Goal: Information Seeking & Learning: Learn about a topic

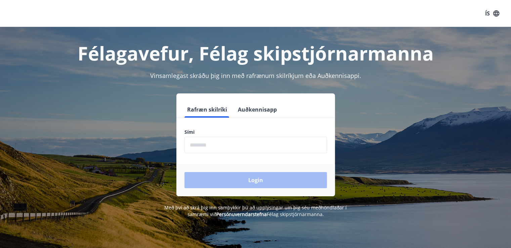
click at [216, 143] on input "phone" at bounding box center [255, 145] width 142 height 16
type input "********"
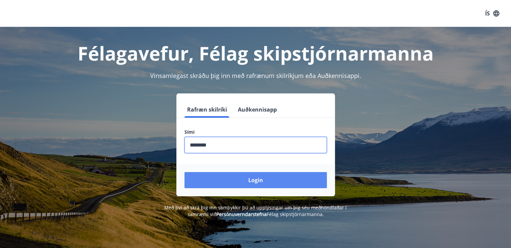
click at [256, 179] on button "Login" at bounding box center [255, 180] width 142 height 16
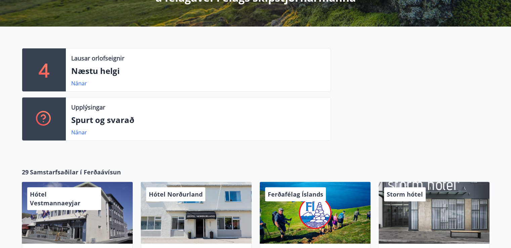
scroll to position [133, 0]
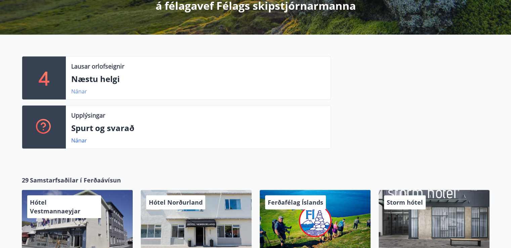
click at [78, 91] on link "Nánar" at bounding box center [79, 91] width 16 height 7
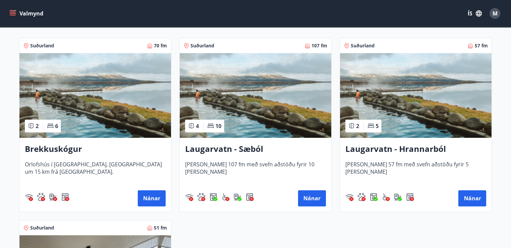
scroll to position [165, 0]
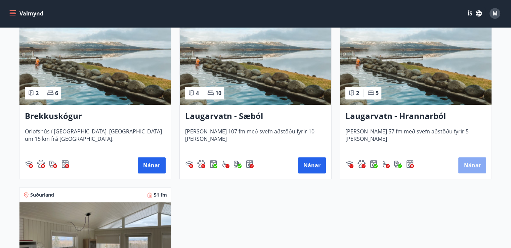
click at [473, 164] on button "Nánar" at bounding box center [472, 165] width 28 height 16
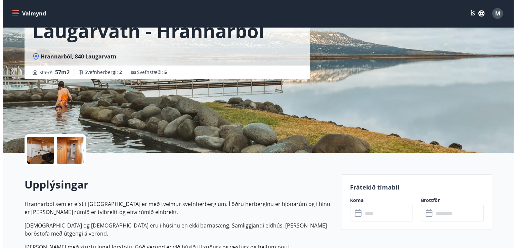
scroll to position [34, 0]
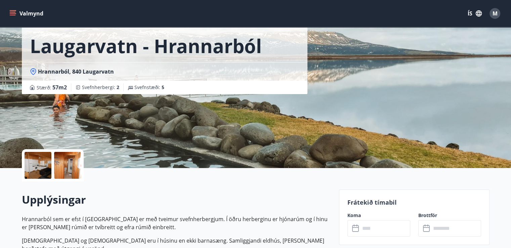
click at [42, 160] on div at bounding box center [38, 165] width 27 height 27
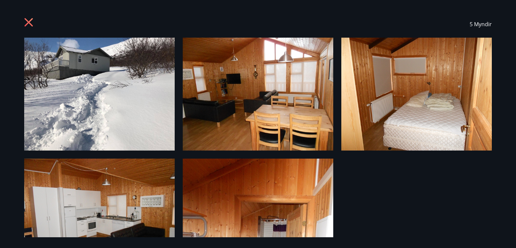
click at [244, 100] on img at bounding box center [258, 94] width 150 height 113
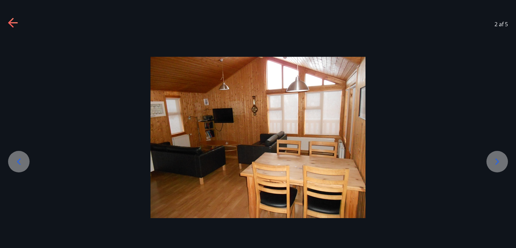
click at [498, 160] on icon at bounding box center [497, 161] width 11 height 11
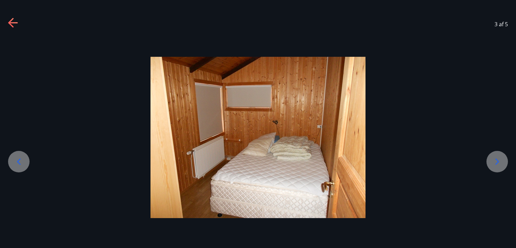
click at [499, 160] on icon at bounding box center [497, 161] width 11 height 11
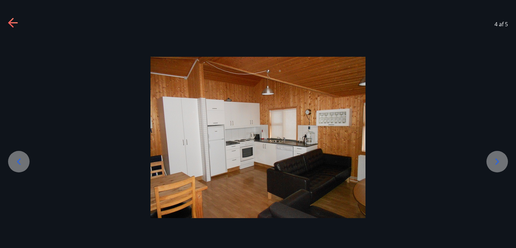
click at [499, 160] on icon at bounding box center [497, 161] width 11 height 11
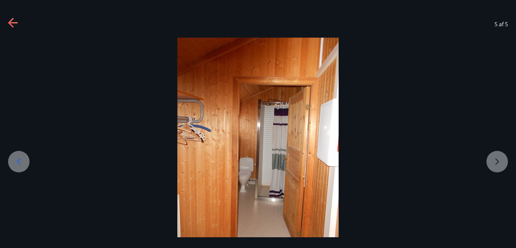
click at [499, 160] on div at bounding box center [258, 145] width 516 height 215
click at [497, 162] on div at bounding box center [258, 145] width 516 height 215
click at [497, 161] on div at bounding box center [258, 145] width 516 height 215
click at [15, 22] on icon at bounding box center [12, 22] width 9 height 1
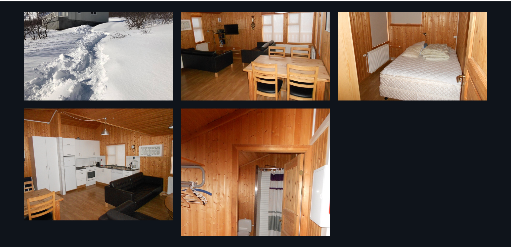
scroll to position [0, 0]
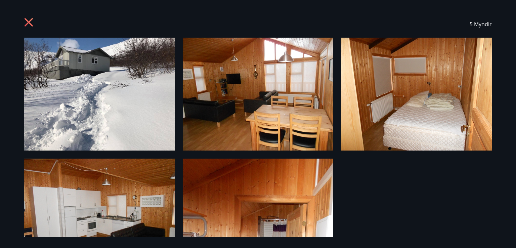
click at [30, 22] on icon at bounding box center [29, 22] width 8 height 8
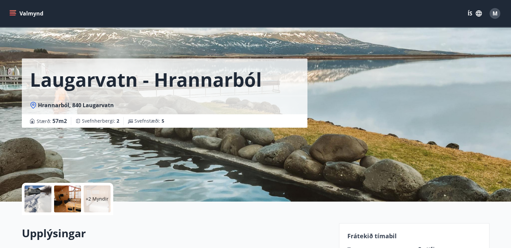
click at [27, 12] on button "Valmynd" at bounding box center [27, 13] width 38 height 12
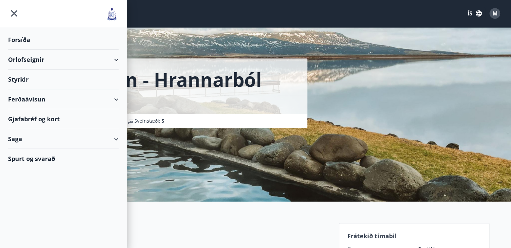
click at [34, 59] on div "Orlofseignir" at bounding box center [63, 60] width 110 height 20
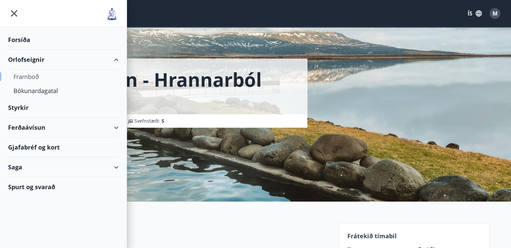
click at [30, 77] on div "Framboð" at bounding box center [63, 76] width 100 height 14
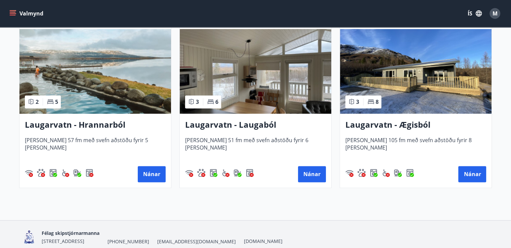
scroll to position [1011, 0]
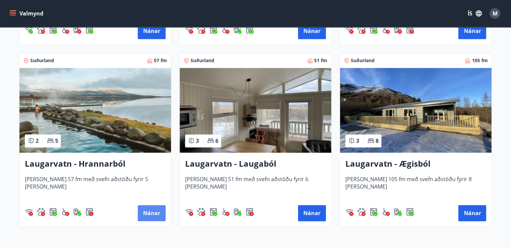
click at [151, 211] on button "Nánar" at bounding box center [152, 213] width 28 height 16
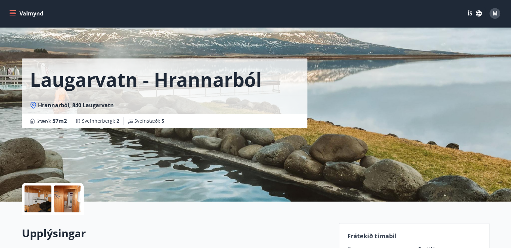
click at [43, 194] on div at bounding box center [38, 198] width 27 height 27
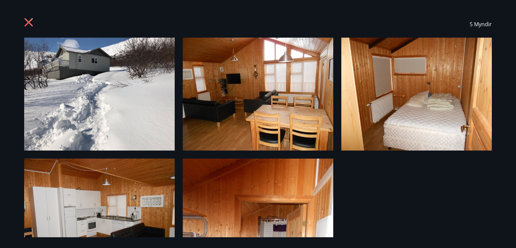
click at [27, 22] on icon at bounding box center [29, 23] width 11 height 11
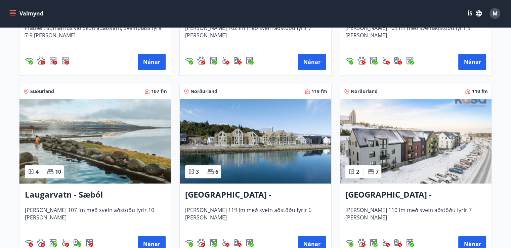
scroll to position [537, 0]
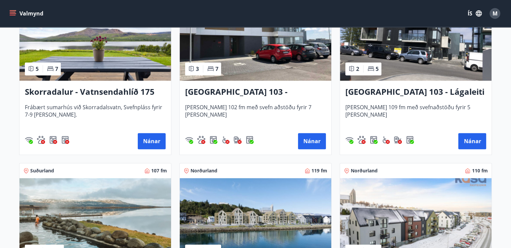
click at [21, 12] on button "Valmynd" at bounding box center [27, 13] width 38 height 12
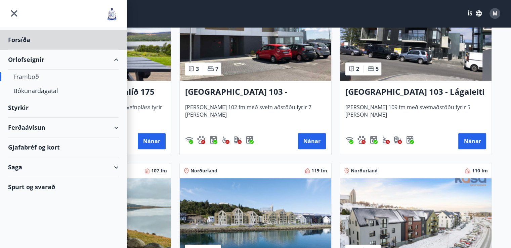
click at [23, 50] on div "Styrkir" at bounding box center [63, 40] width 110 height 20
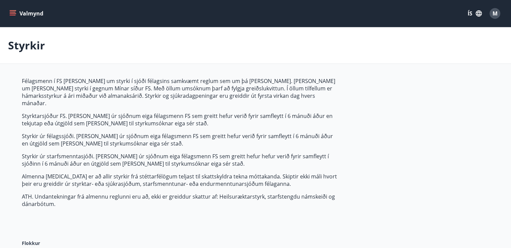
type input "***"
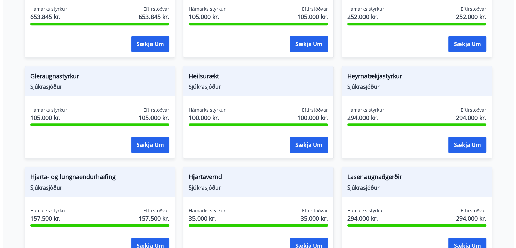
scroll to position [377, 0]
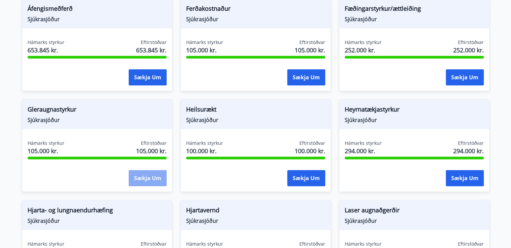
click at [146, 170] on button "Sækja um" at bounding box center [148, 178] width 38 height 16
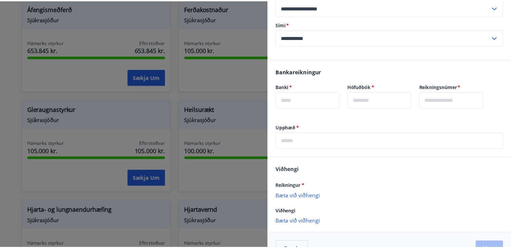
scroll to position [159, 0]
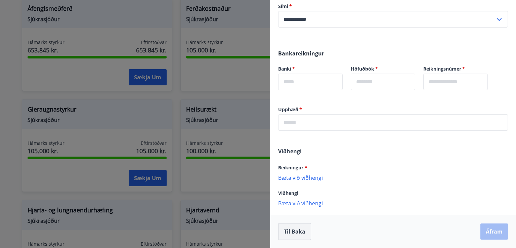
click at [293, 231] on button "Til baka" at bounding box center [294, 231] width 33 height 17
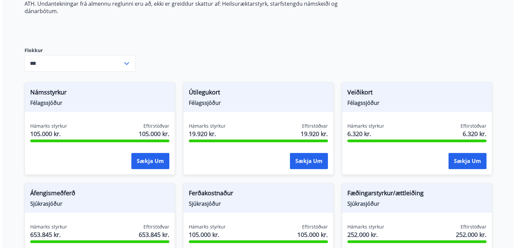
scroll to position [209, 0]
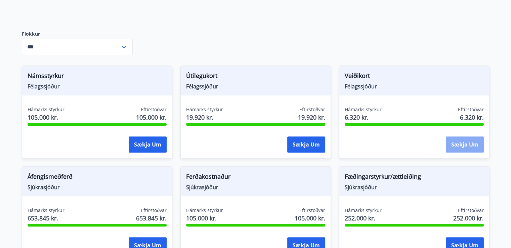
click at [460, 136] on button "Sækja um" at bounding box center [465, 144] width 38 height 16
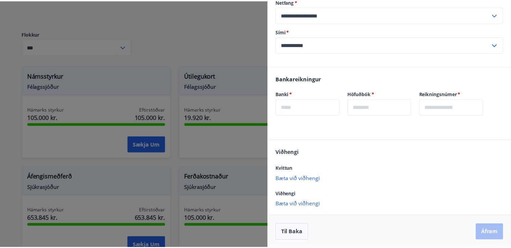
scroll to position [94, 0]
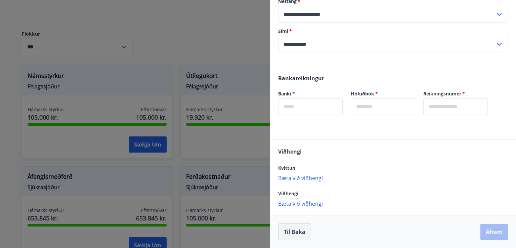
click at [299, 232] on button "Til baka" at bounding box center [294, 231] width 33 height 17
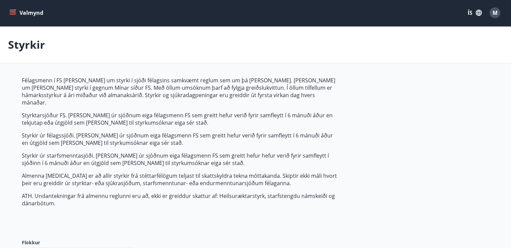
scroll to position [0, 0]
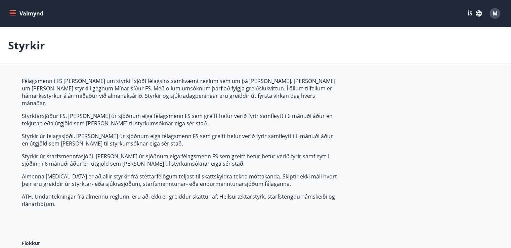
click at [20, 11] on button "Valmynd" at bounding box center [27, 13] width 38 height 12
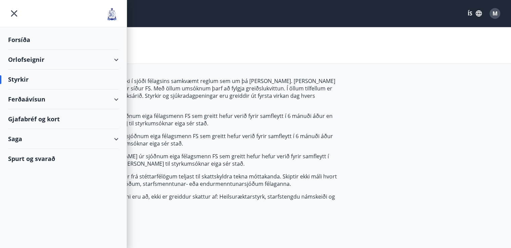
click at [27, 117] on div "Gjafabréf og kort" at bounding box center [63, 119] width 110 height 20
click at [17, 138] on div "Saga" at bounding box center [63, 139] width 110 height 20
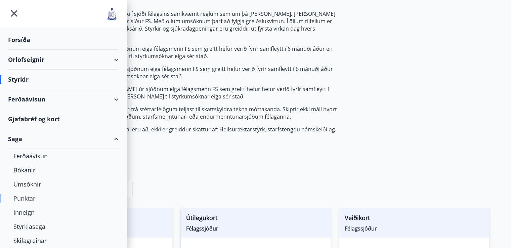
click at [27, 197] on div "Punktar" at bounding box center [63, 198] width 100 height 14
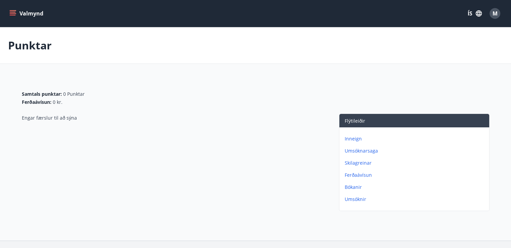
click at [364, 149] on p "Umsóknarsaga" at bounding box center [415, 150] width 142 height 7
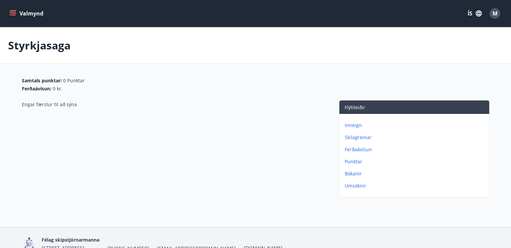
click at [356, 135] on p "Skilagreinar" at bounding box center [415, 137] width 142 height 7
click at [353, 124] on p "Inneign" at bounding box center [415, 125] width 142 height 7
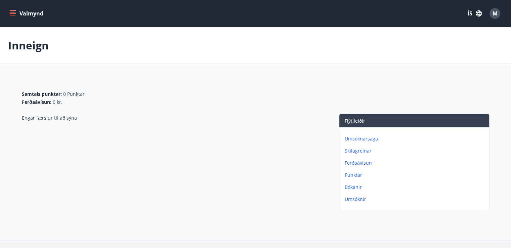
click at [351, 198] on p "Umsóknir" at bounding box center [415, 199] width 142 height 7
click at [19, 12] on button "Valmynd" at bounding box center [27, 13] width 38 height 12
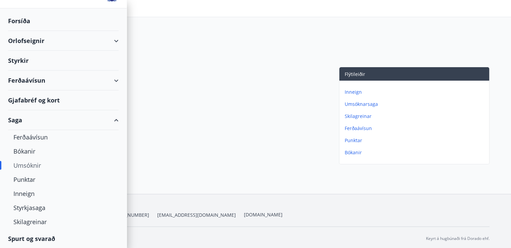
scroll to position [49, 0]
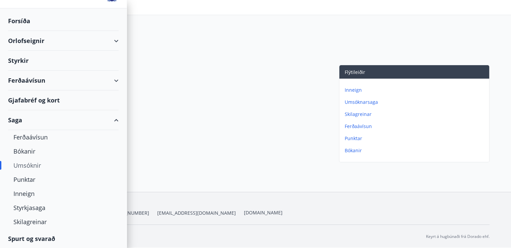
click at [39, 237] on div "Spurt og svarað" at bounding box center [63, 238] width 110 height 19
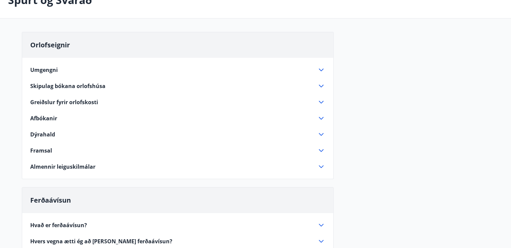
scroll to position [34, 0]
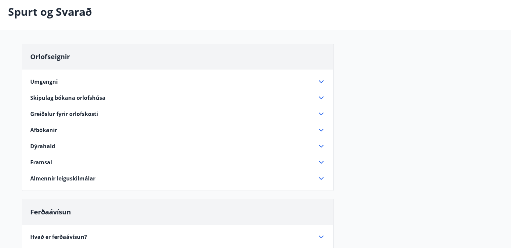
click at [63, 96] on span "Skipulag bókana orlofshúsa" at bounding box center [67, 97] width 75 height 7
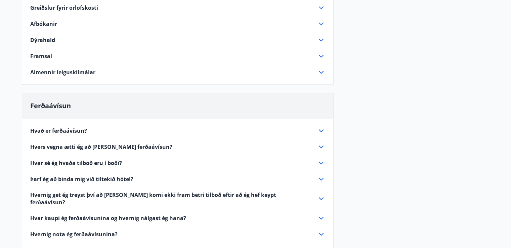
scroll to position [436, 0]
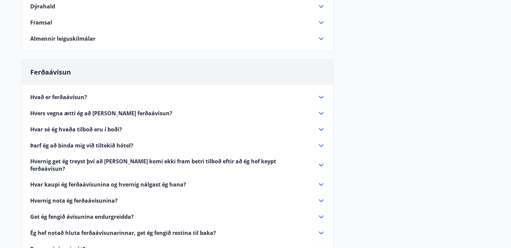
click at [54, 93] on span "Hvað er ferðaávísun?" at bounding box center [58, 96] width 57 height 7
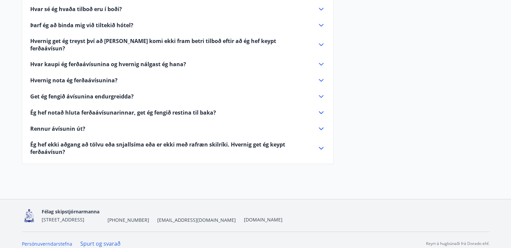
scroll to position [285, 0]
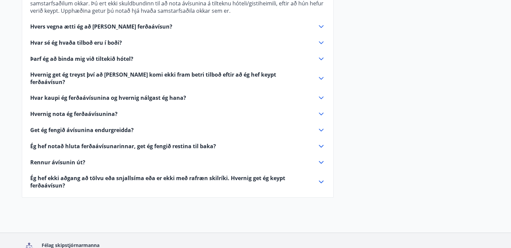
click at [77, 110] on span "Hvernig nota ég ferðaávísunina?" at bounding box center [73, 113] width 87 height 7
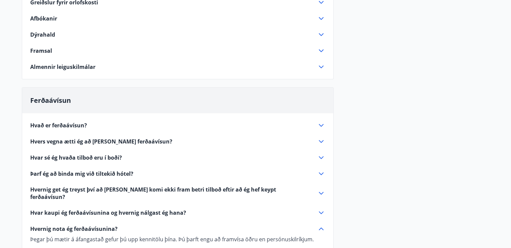
scroll to position [136, 0]
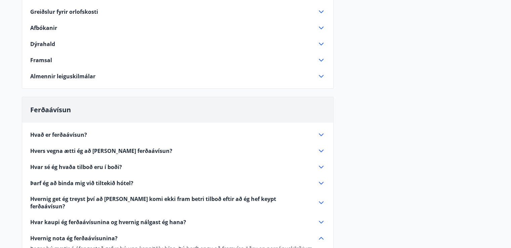
click at [65, 165] on span "Hvar sé ég hvaða tilboð eru í boði?" at bounding box center [76, 166] width 92 height 7
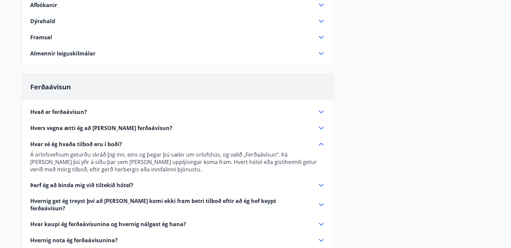
scroll to position [169, 0]
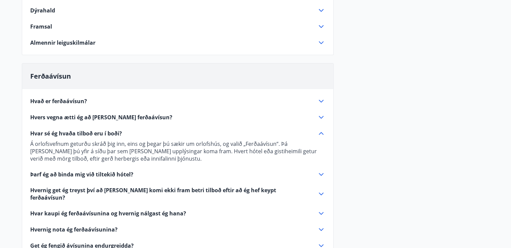
click at [69, 172] on span "Þarf ég að binda mig við tiltekið hótel?" at bounding box center [81, 174] width 103 height 7
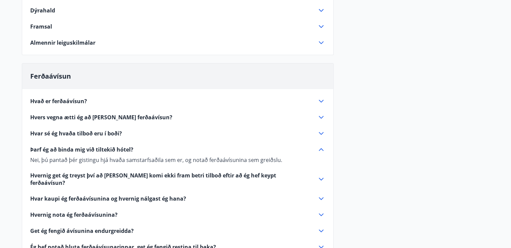
click at [68, 195] on span "Hvar kaupi ég ferðaávísunina og hvernig nálgast ég hana?" at bounding box center [108, 198] width 156 height 7
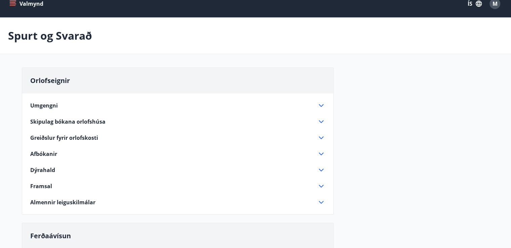
scroll to position [0, 0]
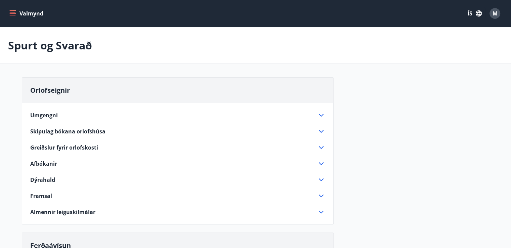
click at [20, 12] on button "Valmynd" at bounding box center [27, 13] width 38 height 12
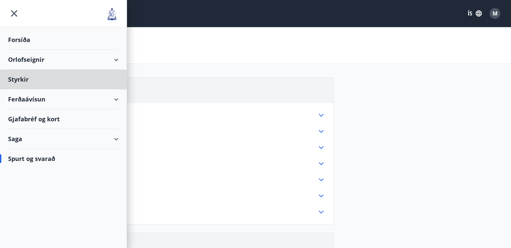
click at [22, 38] on div "Forsíða" at bounding box center [63, 40] width 110 height 20
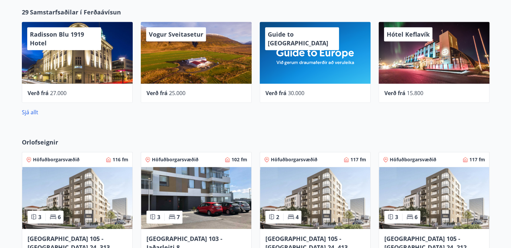
scroll to position [267, 0]
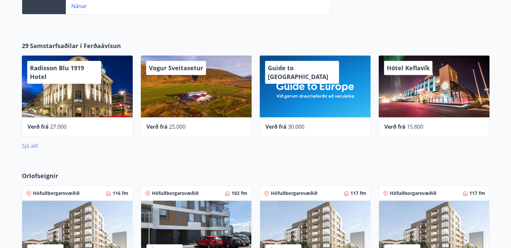
click at [28, 144] on link "Sjá allt" at bounding box center [30, 145] width 16 height 7
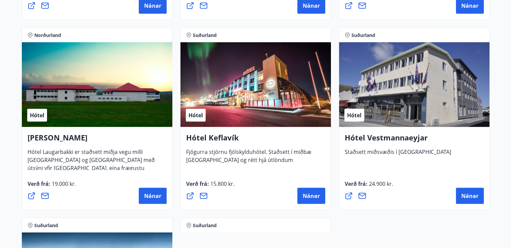
scroll to position [1525, 0]
